Goal: Task Accomplishment & Management: Complete application form

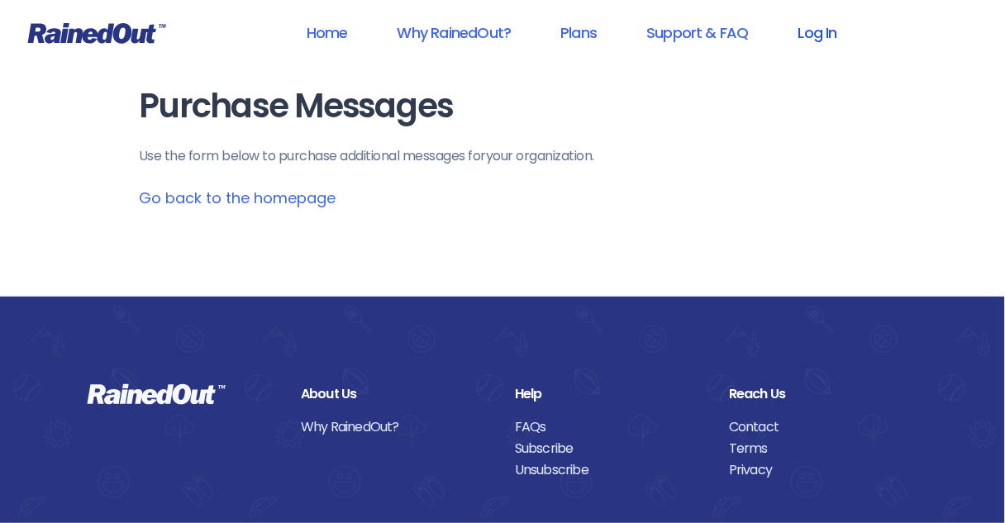
click at [821, 37] on link "Log In" at bounding box center [818, 32] width 82 height 37
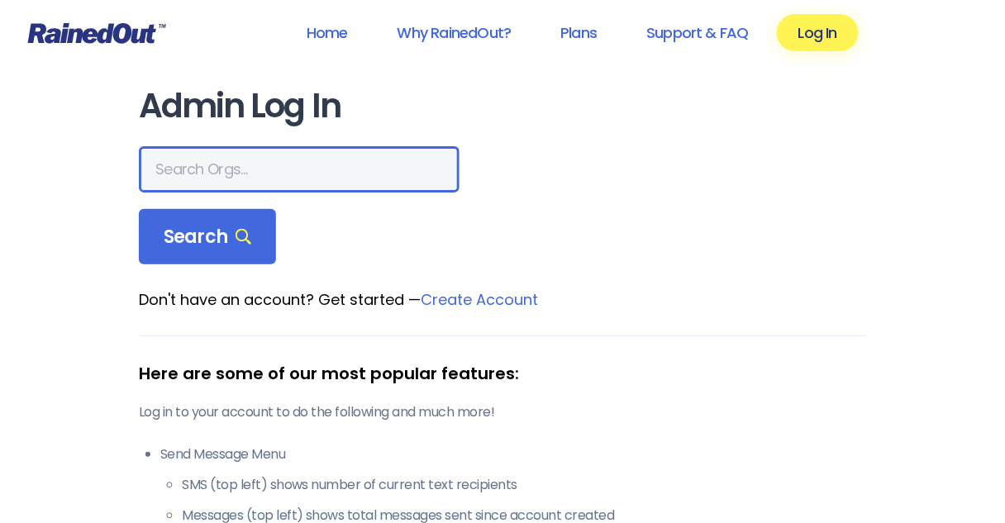
click at [184, 165] on input "text" at bounding box center [299, 169] width 321 height 46
type input "[DEMOGRAPHIC_DATA]"
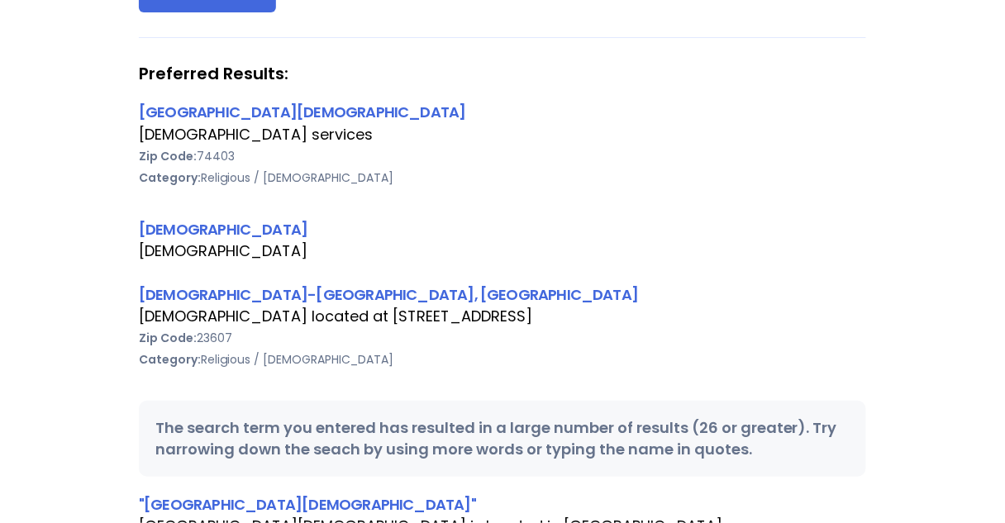
scroll to position [264, 0]
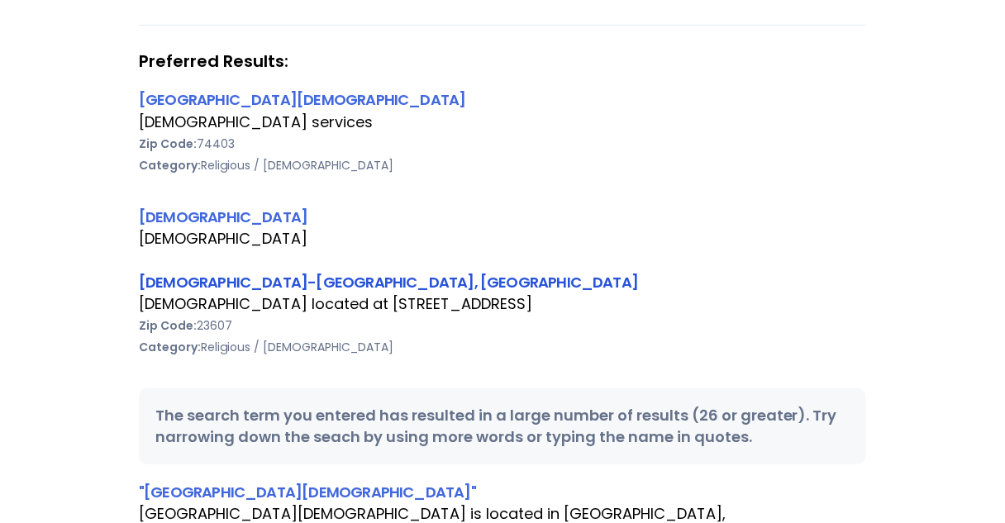
click at [191, 284] on link "[DEMOGRAPHIC_DATA]-[GEOGRAPHIC_DATA], [GEOGRAPHIC_DATA]" at bounding box center [388, 282] width 499 height 21
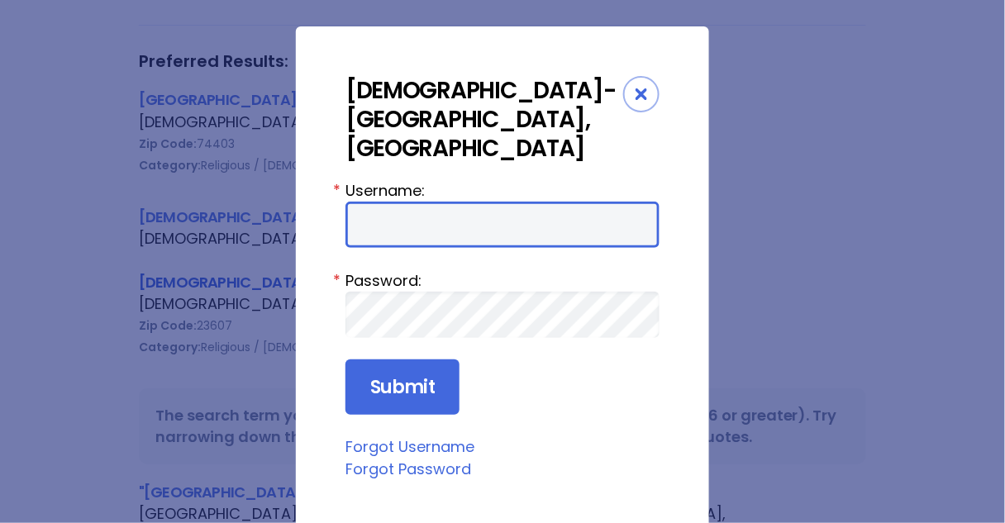
type input "Preston954"
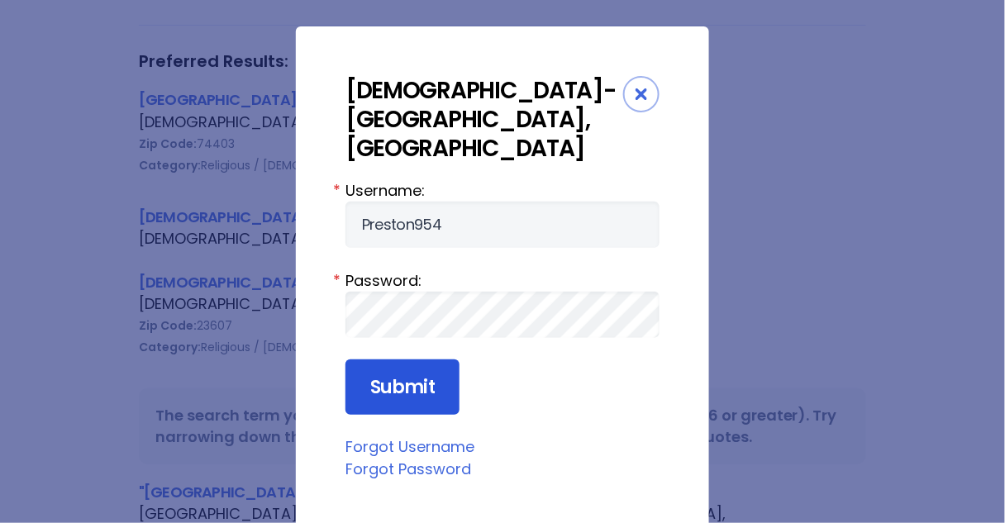
click at [395, 360] on input "Submit" at bounding box center [402, 388] width 114 height 56
